Goal: Information Seeking & Learning: Learn about a topic

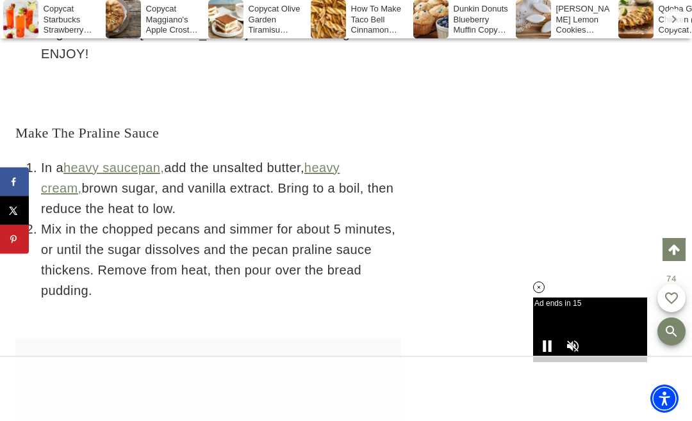
scroll to position [3856, 0]
